Goal: Transaction & Acquisition: Purchase product/service

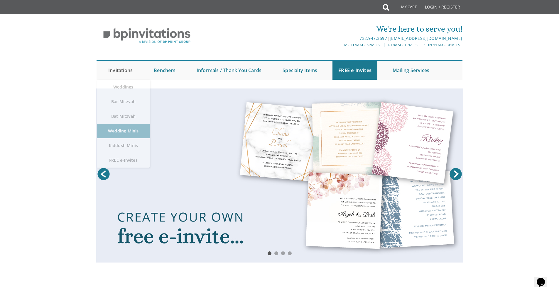
click at [117, 68] on link "Invitations" at bounding box center [120, 70] width 36 height 19
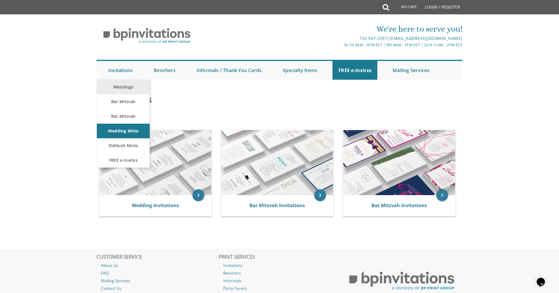
click at [126, 85] on link "Weddings" at bounding box center [123, 87] width 53 height 15
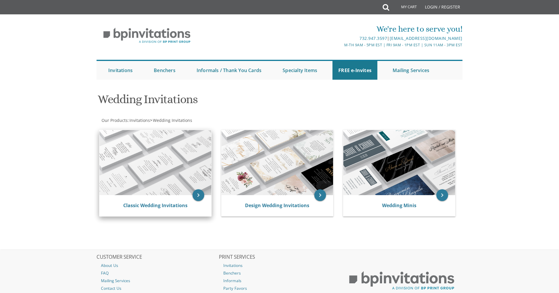
click at [169, 170] on img at bounding box center [155, 162] width 112 height 65
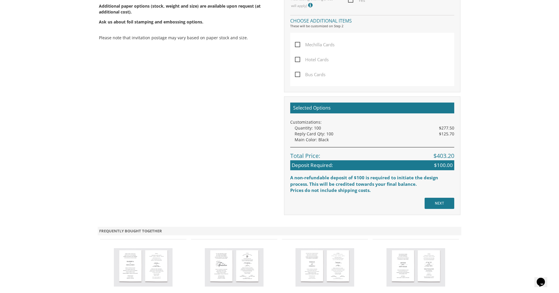
scroll to position [409, 0]
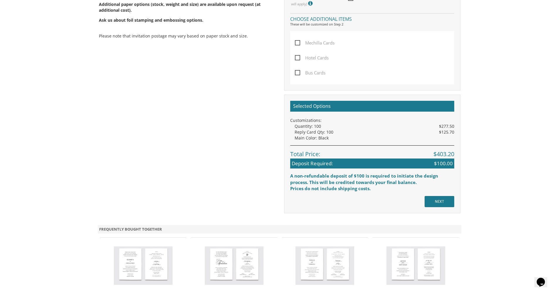
click at [442, 199] on input "NEXT" at bounding box center [439, 201] width 30 height 11
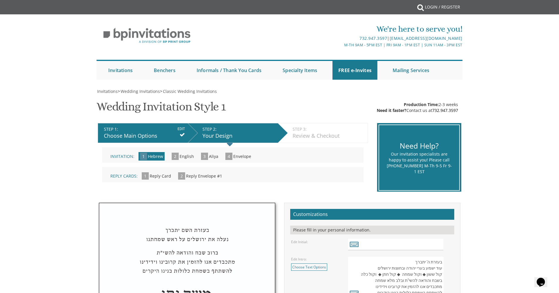
click at [154, 177] on span "Reply Card" at bounding box center [160, 176] width 21 height 6
click at [143, 177] on span "1" at bounding box center [145, 175] width 7 height 7
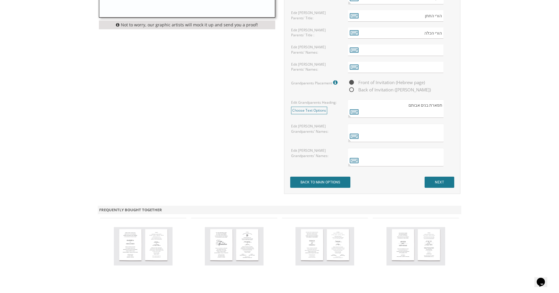
scroll to position [462, 0]
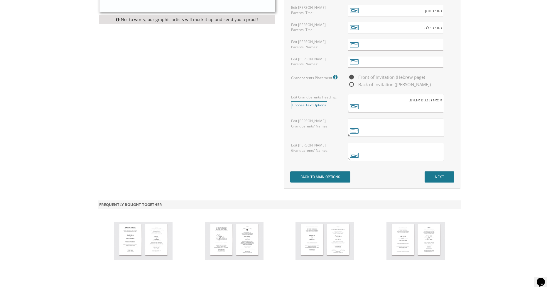
click at [445, 179] on input "NEXT" at bounding box center [439, 177] width 30 height 11
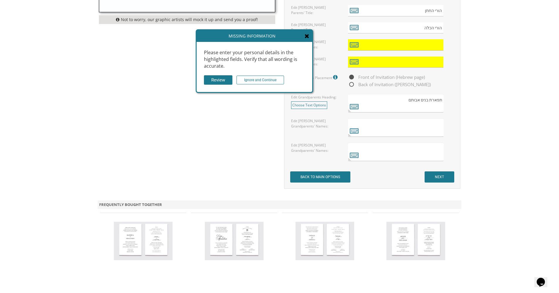
click at [268, 79] on input "Ignore and Continue" at bounding box center [260, 80] width 48 height 9
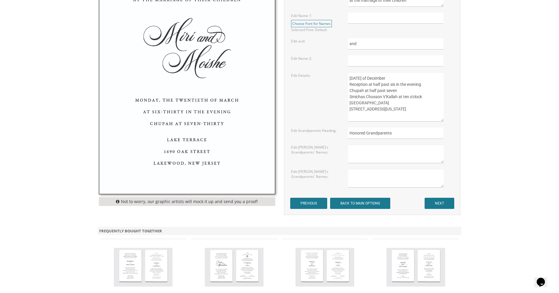
scroll to position [294, 0]
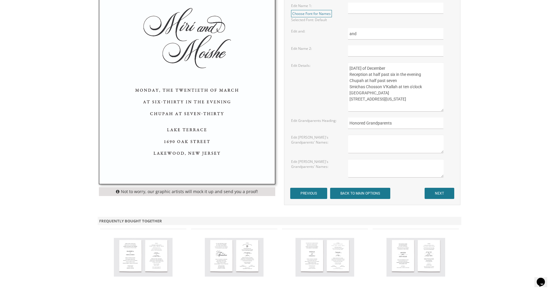
click at [439, 194] on input "NEXT" at bounding box center [439, 193] width 30 height 11
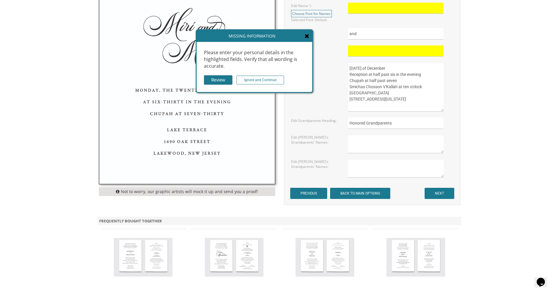
click at [274, 82] on input "Ignore and Continue" at bounding box center [260, 80] width 48 height 9
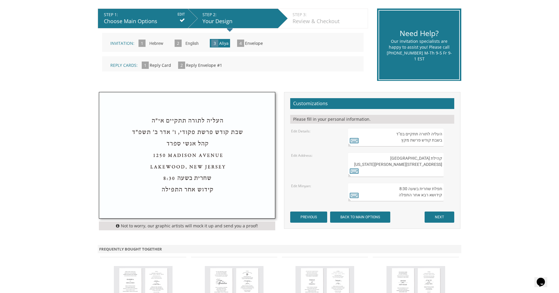
scroll to position [110, 0]
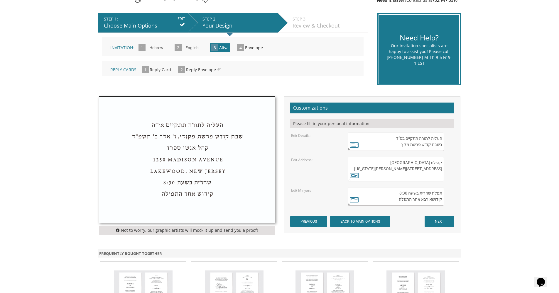
click at [148, 68] on span "1" at bounding box center [145, 69] width 7 height 7
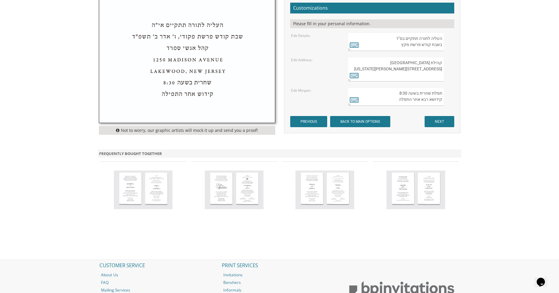
scroll to position [211, 0]
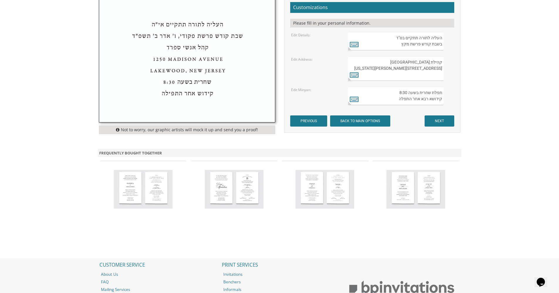
click at [439, 115] on form "Customizations Please fill in your personal information. Edit Details: Edit Add…" at bounding box center [372, 64] width 164 height 125
click at [440, 118] on input "NEXT" at bounding box center [439, 121] width 30 height 11
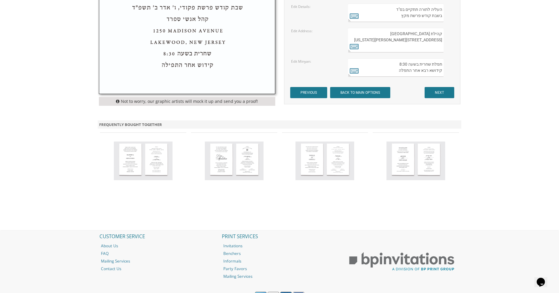
scroll to position [266, 0]
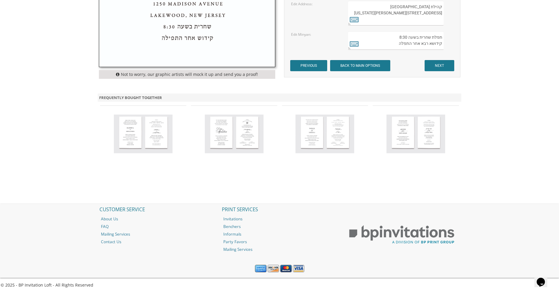
click at [437, 64] on input "NEXT" at bounding box center [439, 65] width 30 height 11
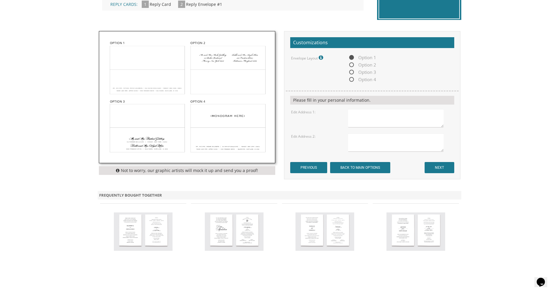
scroll to position [178, 0]
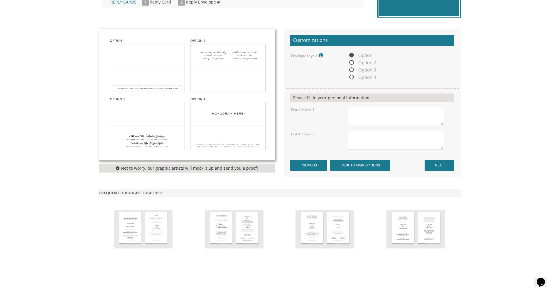
click at [436, 164] on input "NEXT" at bounding box center [439, 165] width 30 height 11
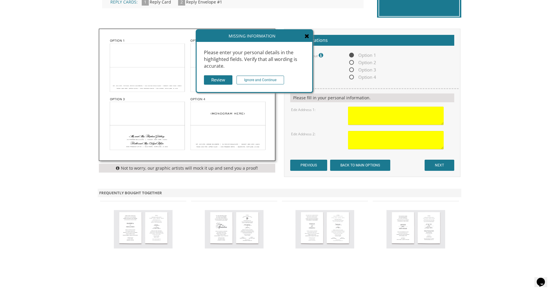
click at [261, 77] on input "Ignore and Continue" at bounding box center [260, 80] width 48 height 9
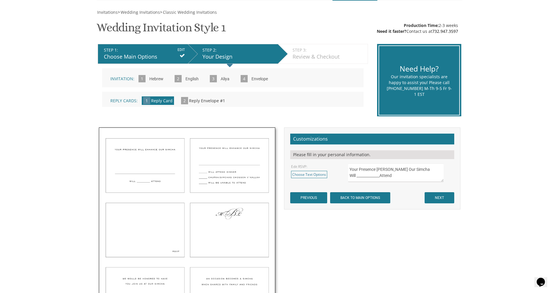
scroll to position [76, 0]
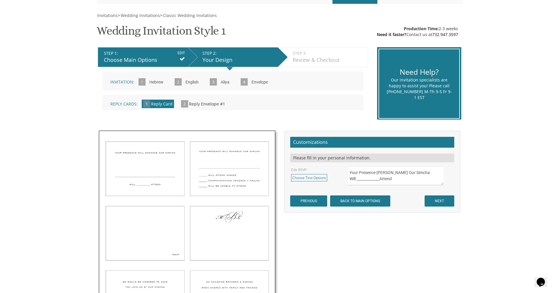
click at [202, 105] on span "Reply Envelope #1" at bounding box center [207, 104] width 36 height 6
click at [448, 202] on input "NEXT" at bounding box center [439, 201] width 30 height 11
